Goal: Transaction & Acquisition: Obtain resource

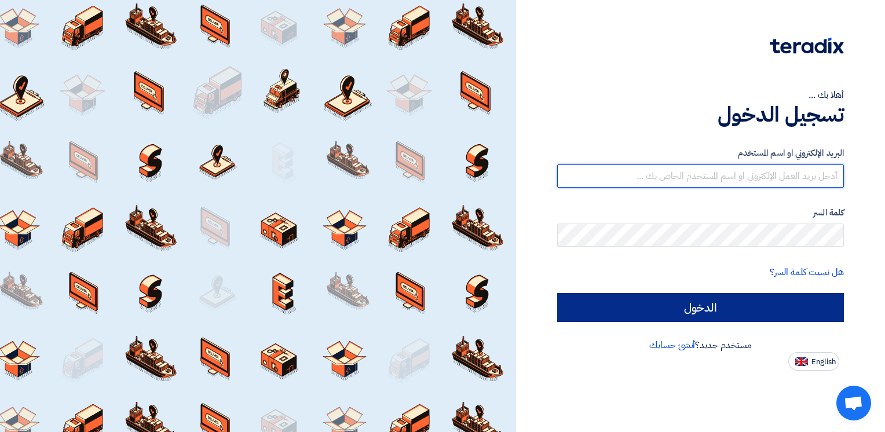
type input "[PERSON_NAME][EMAIL_ADDRESS][DOMAIN_NAME]"
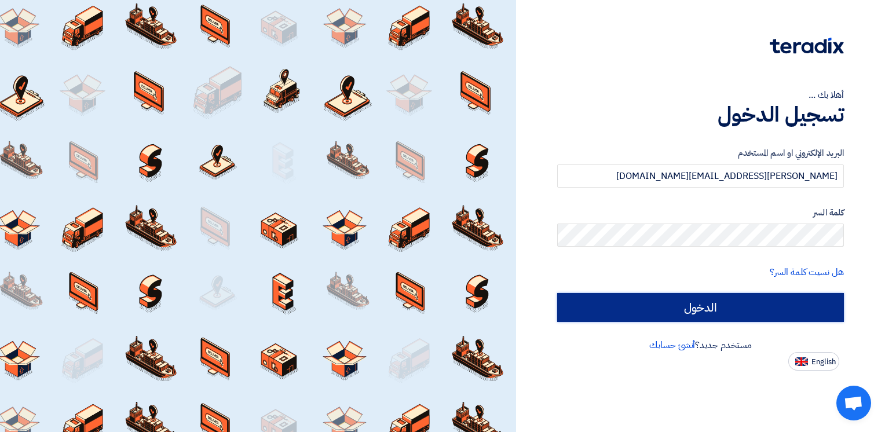
click at [744, 315] on input "الدخول" at bounding box center [700, 307] width 287 height 29
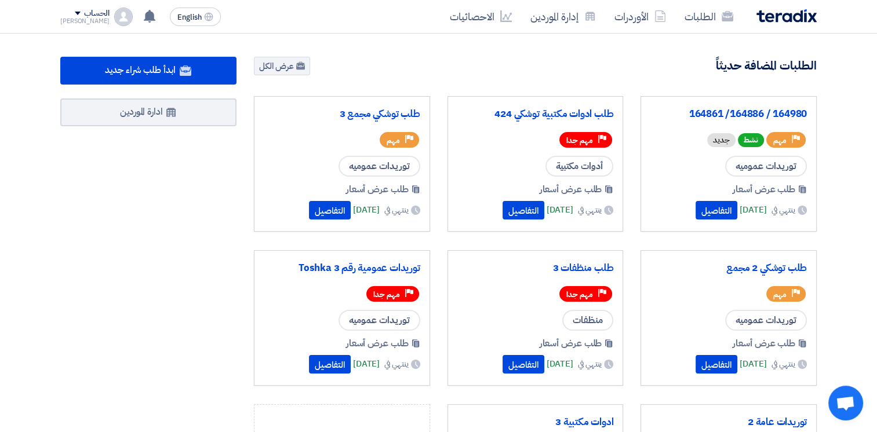
click at [691, 150] on div "164980 / 164886/ 164861 Priority مهم نشط جديد [GEOGRAPHIC_DATA] عموميه طلب عرض …" at bounding box center [728, 164] width 156 height 116
click at [693, 199] on div "طلب عرض أسعار ينتهي في [DATE] التفاصيل" at bounding box center [728, 202] width 156 height 39
click at [695, 217] on button "التفاصيل" at bounding box center [716, 210] width 42 height 19
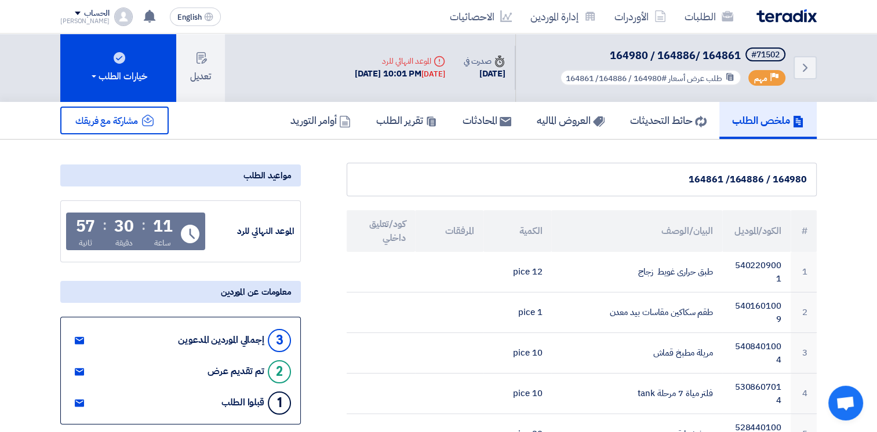
click at [472, 170] on div "164980 / 164886/ 164861" at bounding box center [581, 180] width 470 height 34
click at [477, 119] on h5 "المحادثات" at bounding box center [486, 120] width 49 height 13
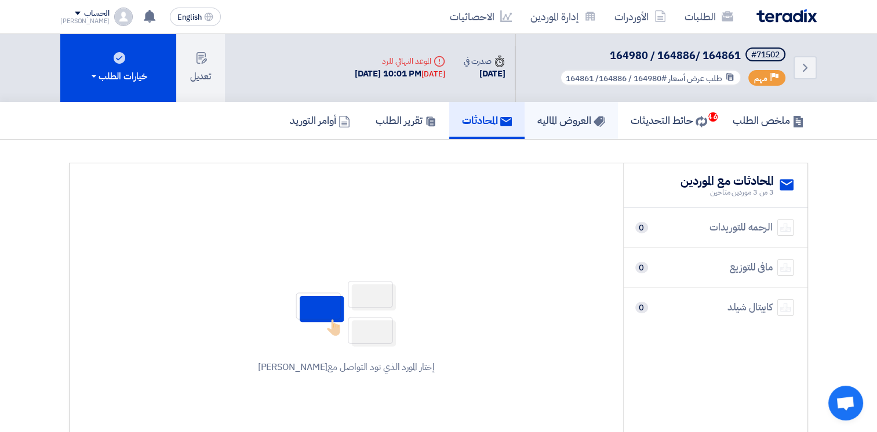
click at [542, 125] on h5 "العروض الماليه" at bounding box center [571, 120] width 68 height 13
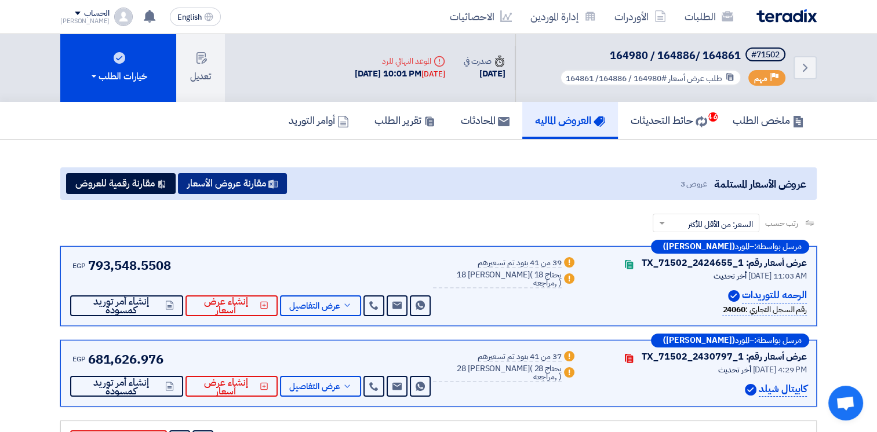
click at [252, 182] on button "مقارنة عروض الأسعار" at bounding box center [232, 183] width 109 height 21
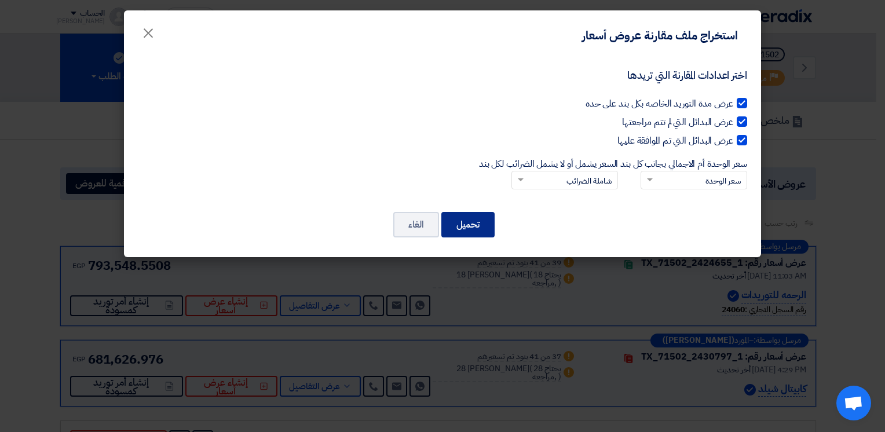
click at [469, 217] on button "تحميل" at bounding box center [468, 224] width 53 height 25
